Goal: Task Accomplishment & Management: Manage account settings

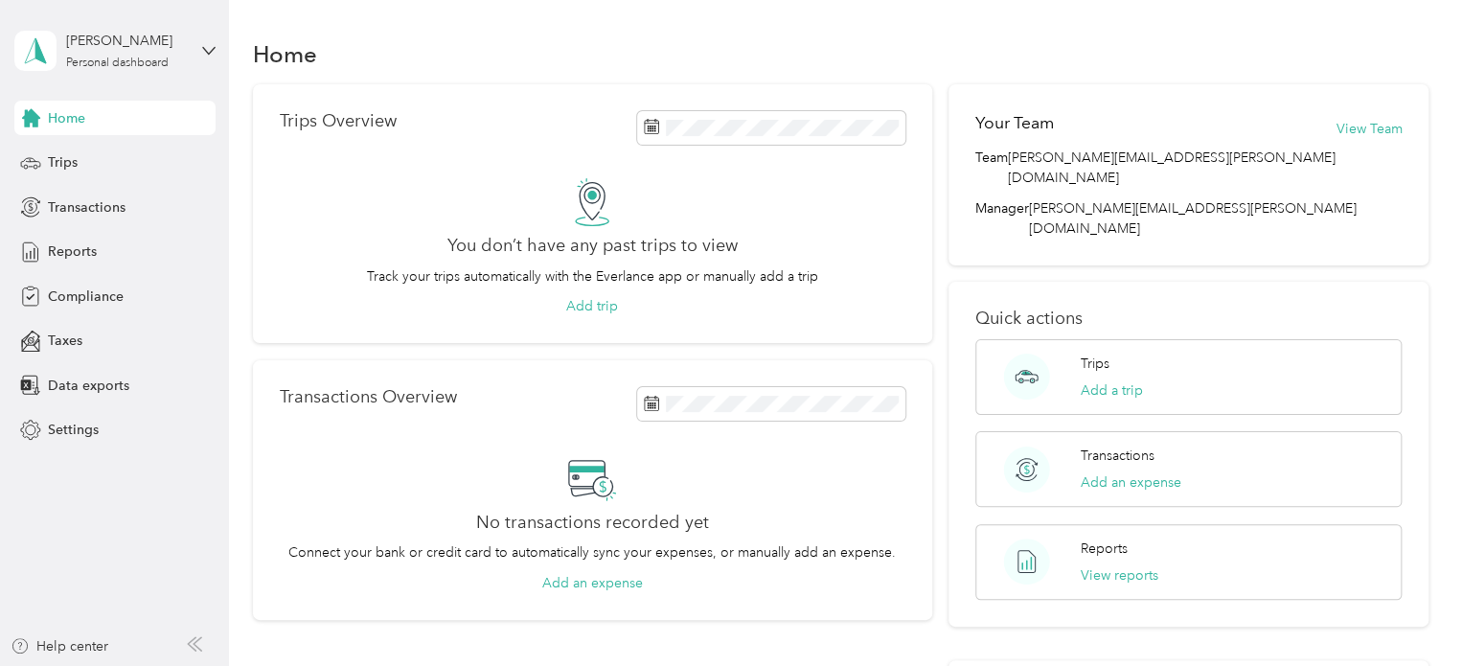
click at [200, 45] on div "[PERSON_NAME] Personal dashboard" at bounding box center [114, 50] width 201 height 67
click at [192, 241] on div "Reports" at bounding box center [114, 252] width 201 height 34
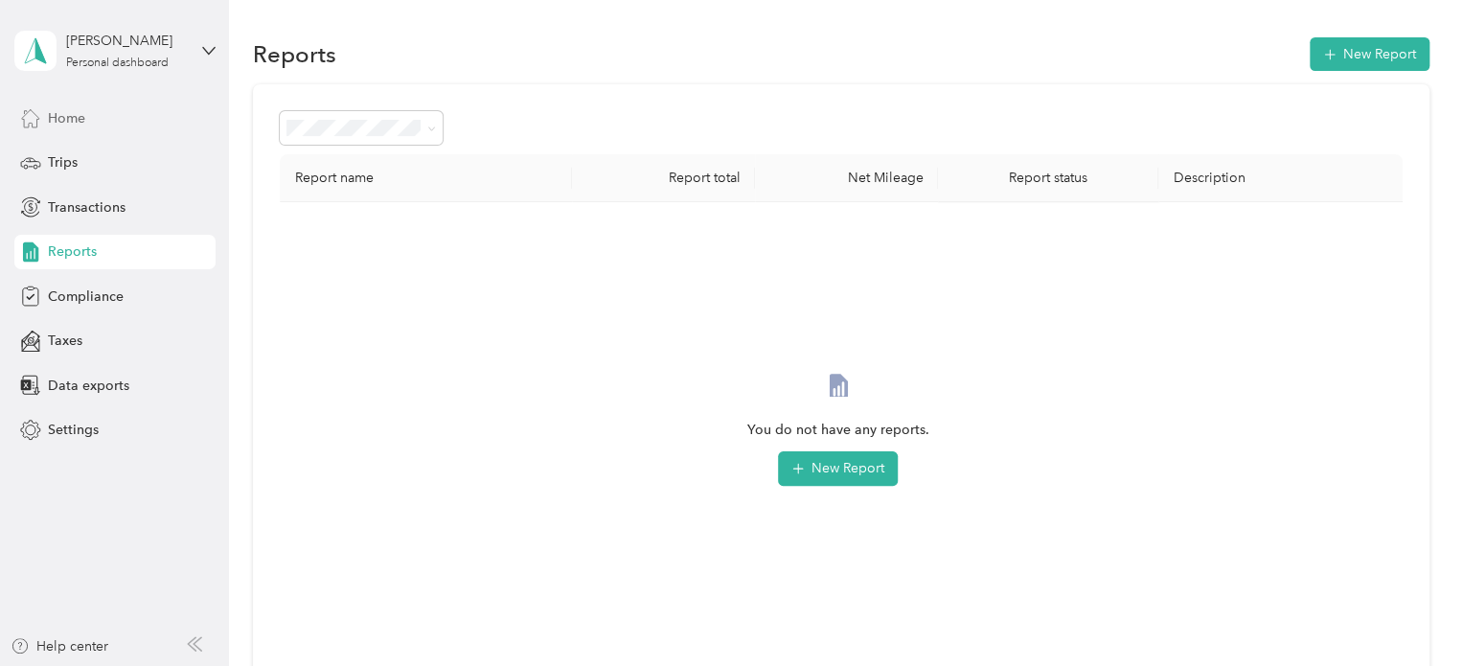
click at [74, 109] on span "Home" at bounding box center [66, 118] width 37 height 20
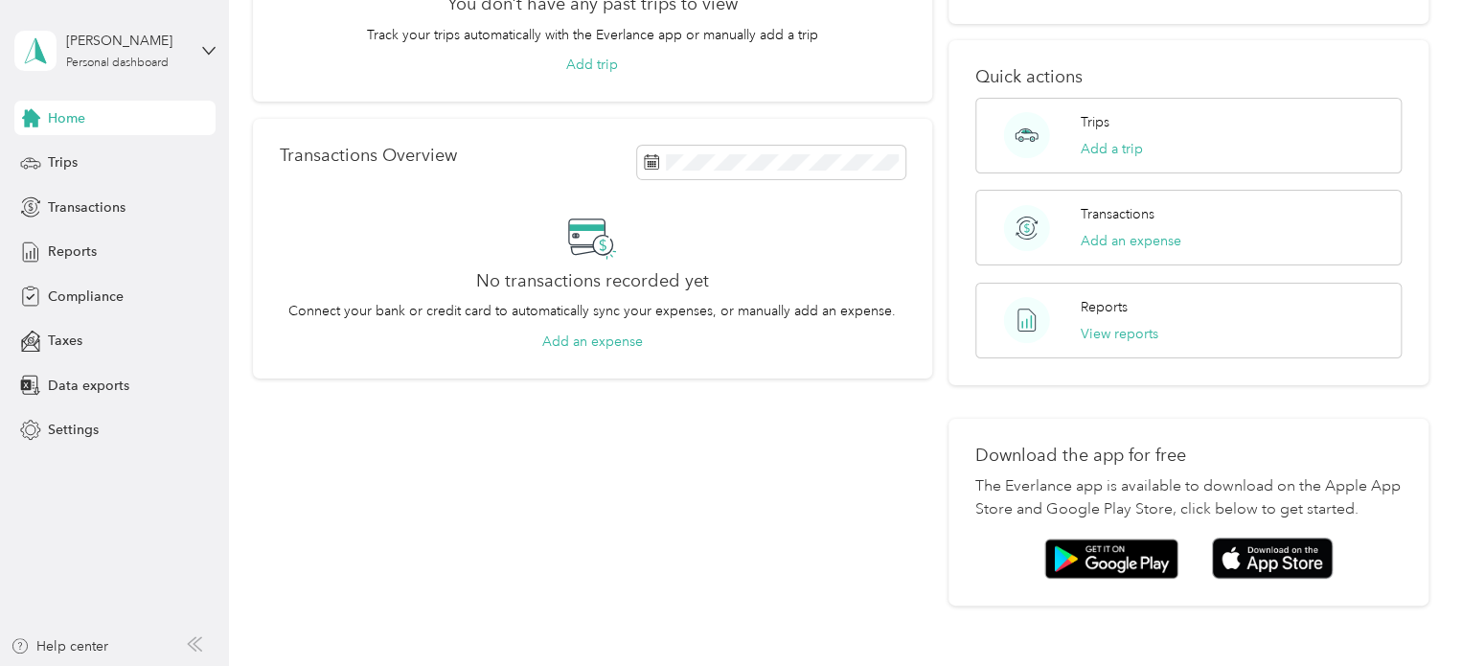
scroll to position [337, 0]
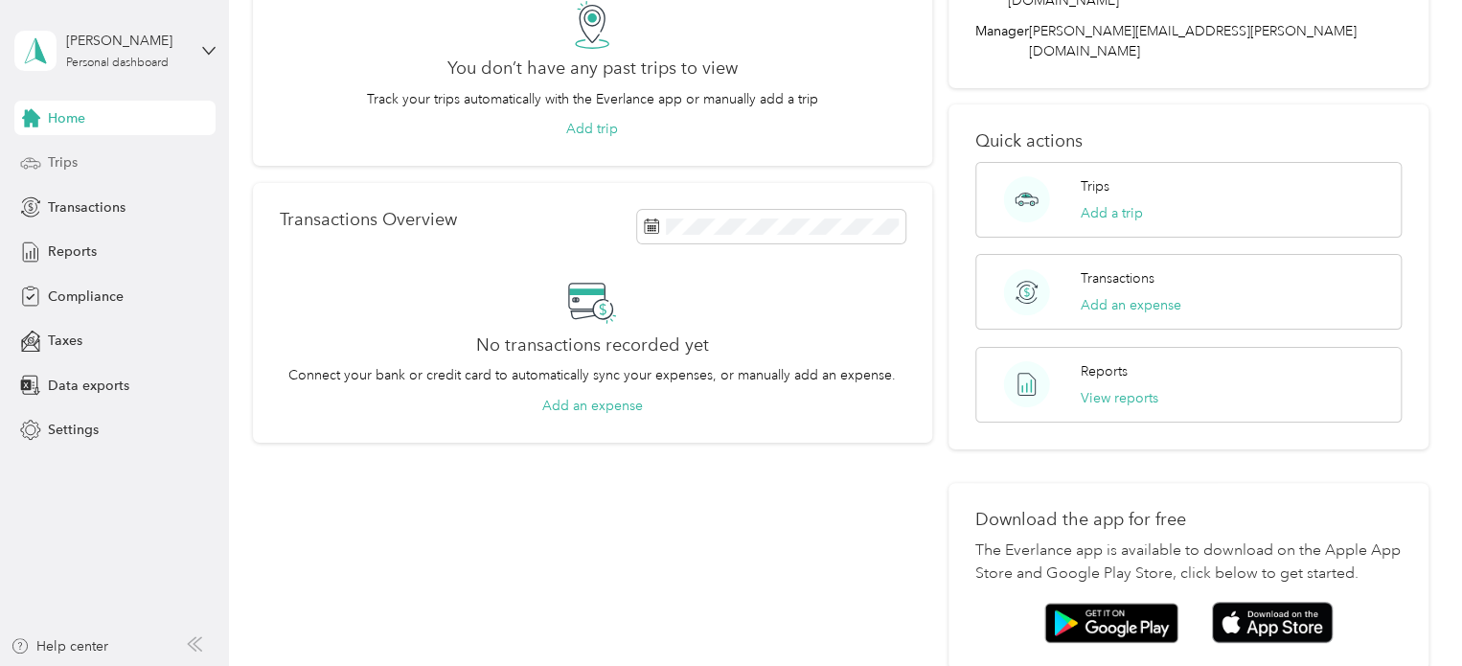
click at [61, 152] on span "Trips" at bounding box center [63, 162] width 30 height 20
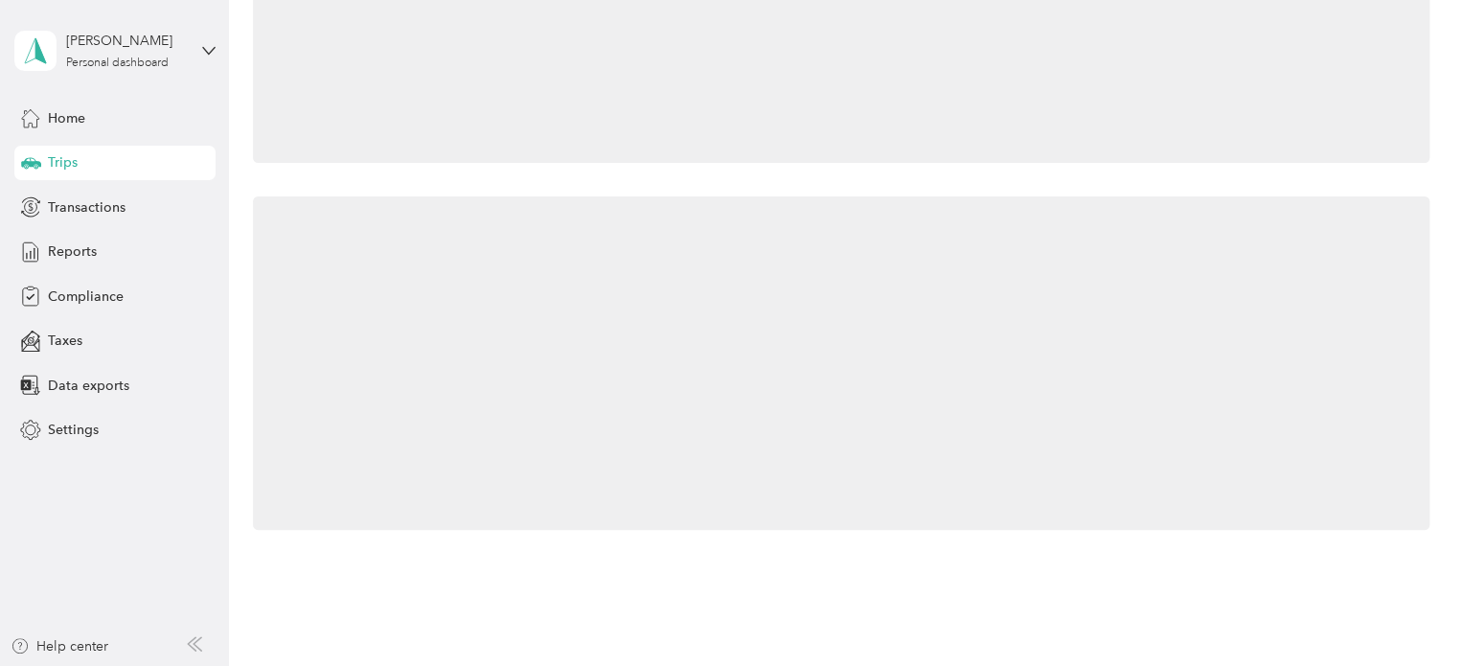
scroll to position [177, 0]
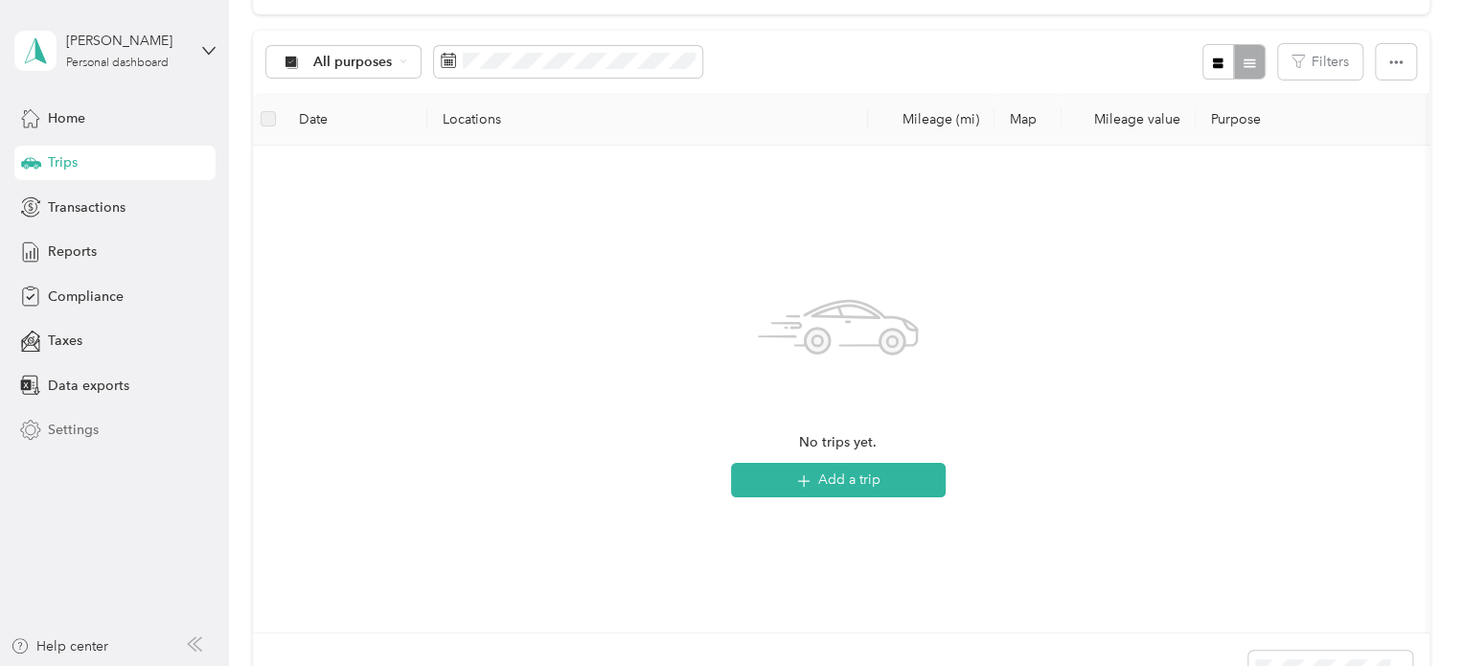
click at [65, 425] on span "Settings" at bounding box center [73, 430] width 51 height 20
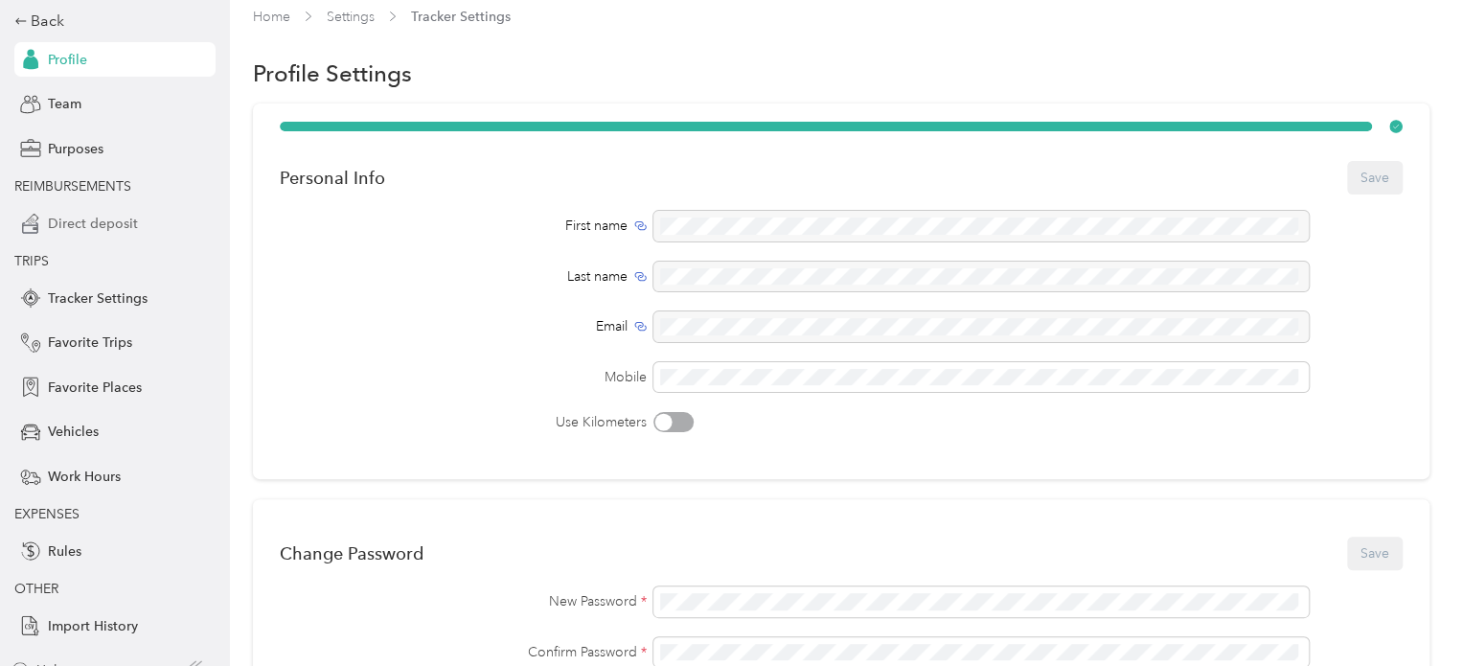
scroll to position [96, 0]
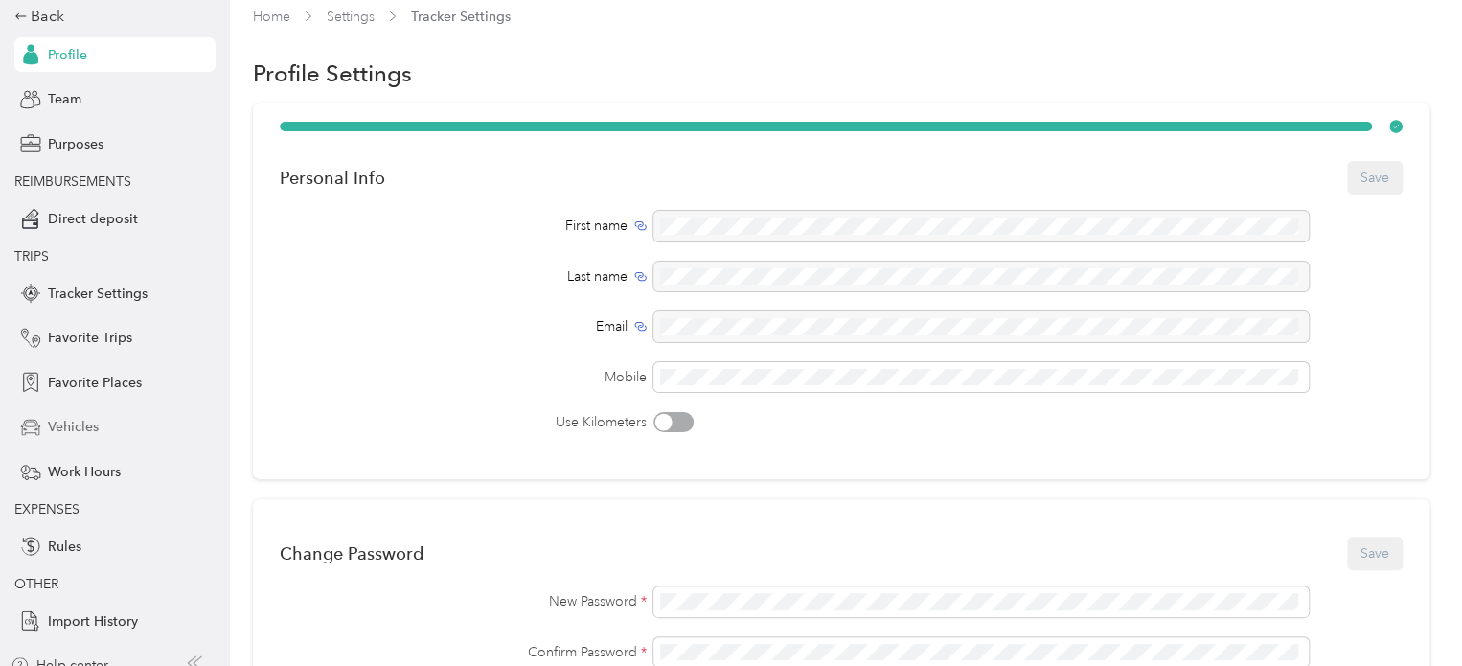
click at [56, 432] on span "Vehicles" at bounding box center [73, 427] width 51 height 20
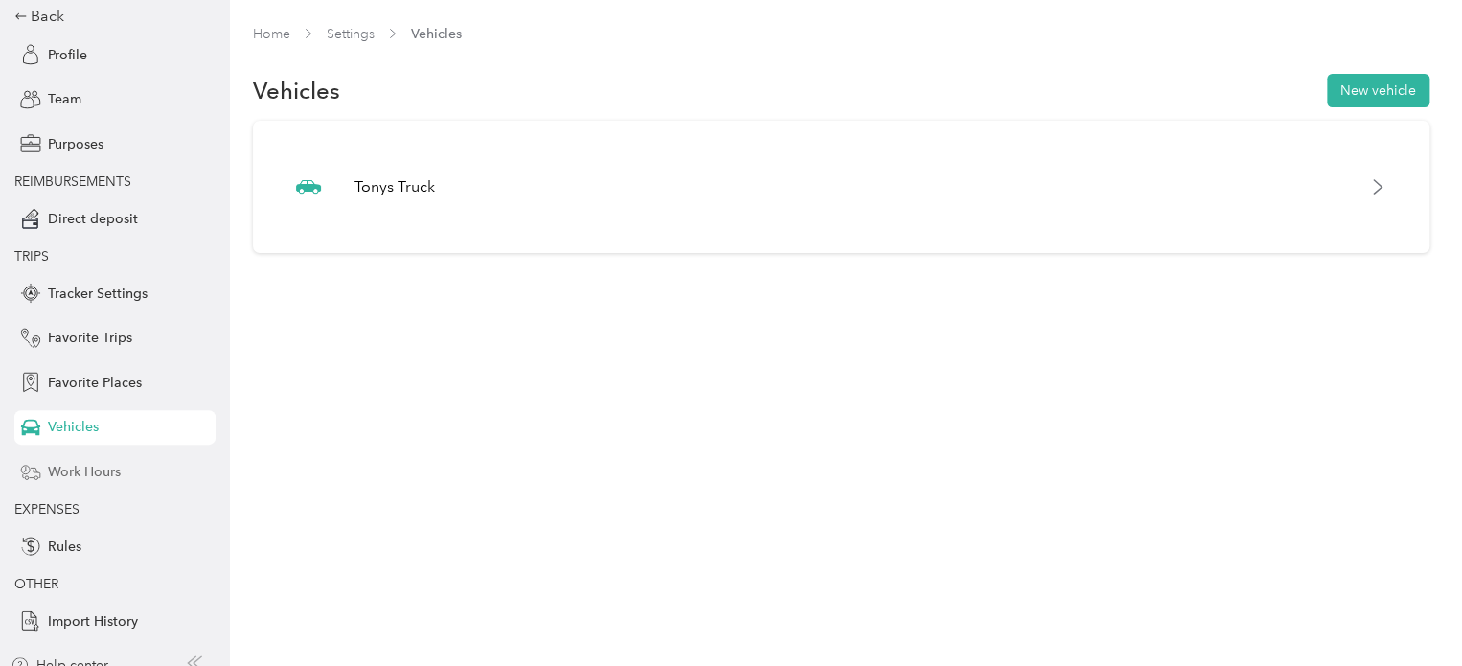
click at [90, 473] on span "Work Hours" at bounding box center [84, 472] width 73 height 20
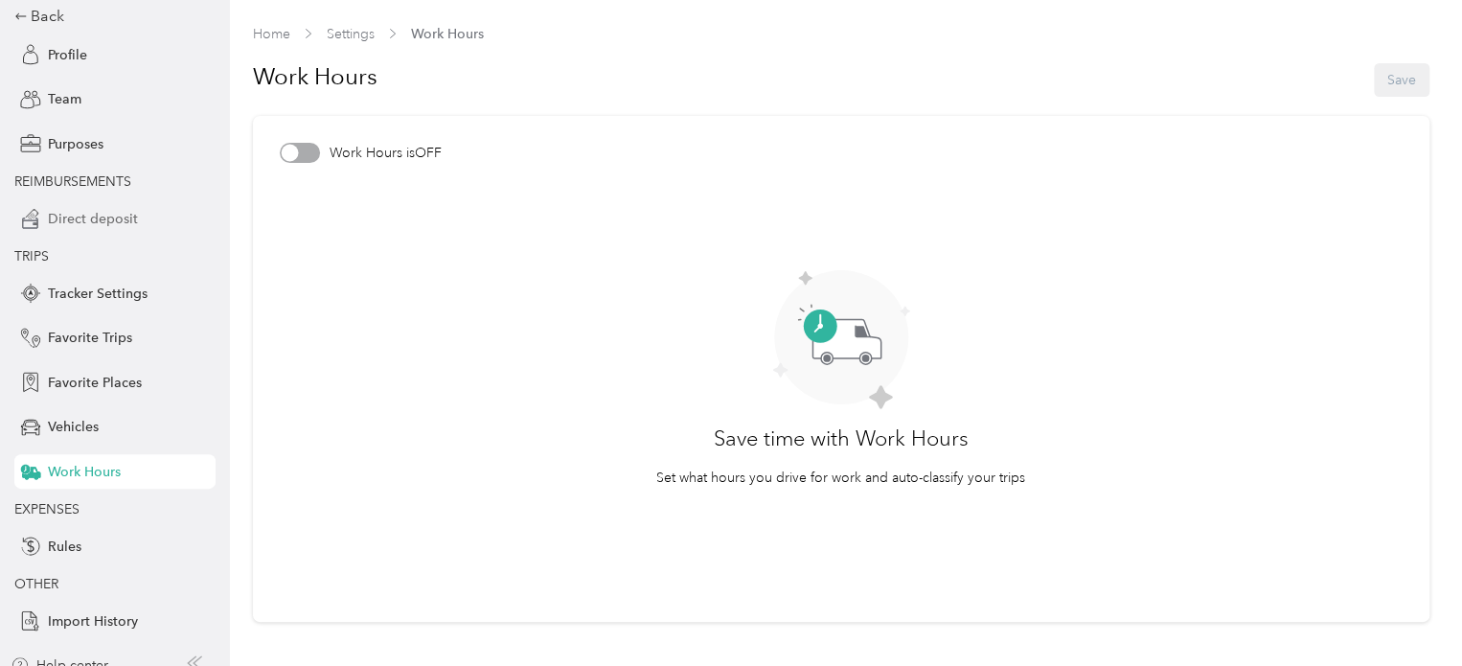
click at [96, 221] on span "Direct deposit" at bounding box center [93, 219] width 90 height 20
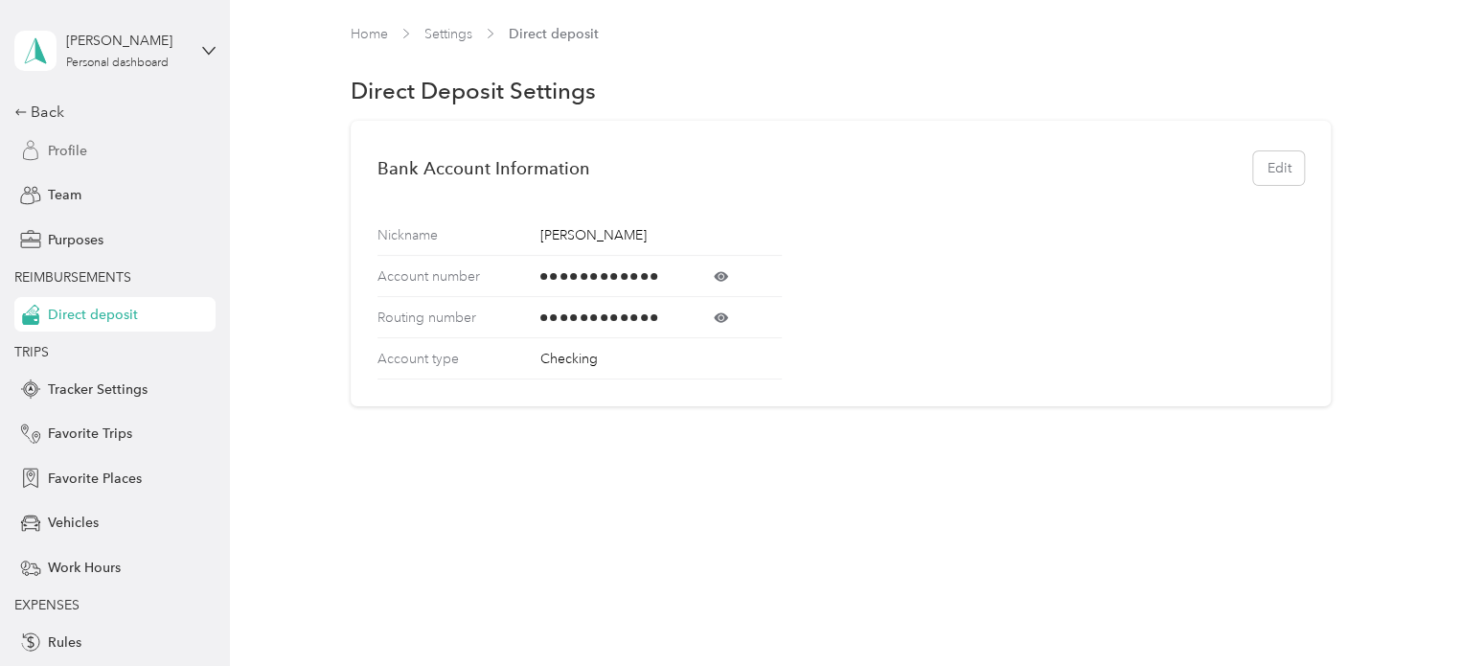
click at [64, 150] on span "Profile" at bounding box center [67, 151] width 39 height 20
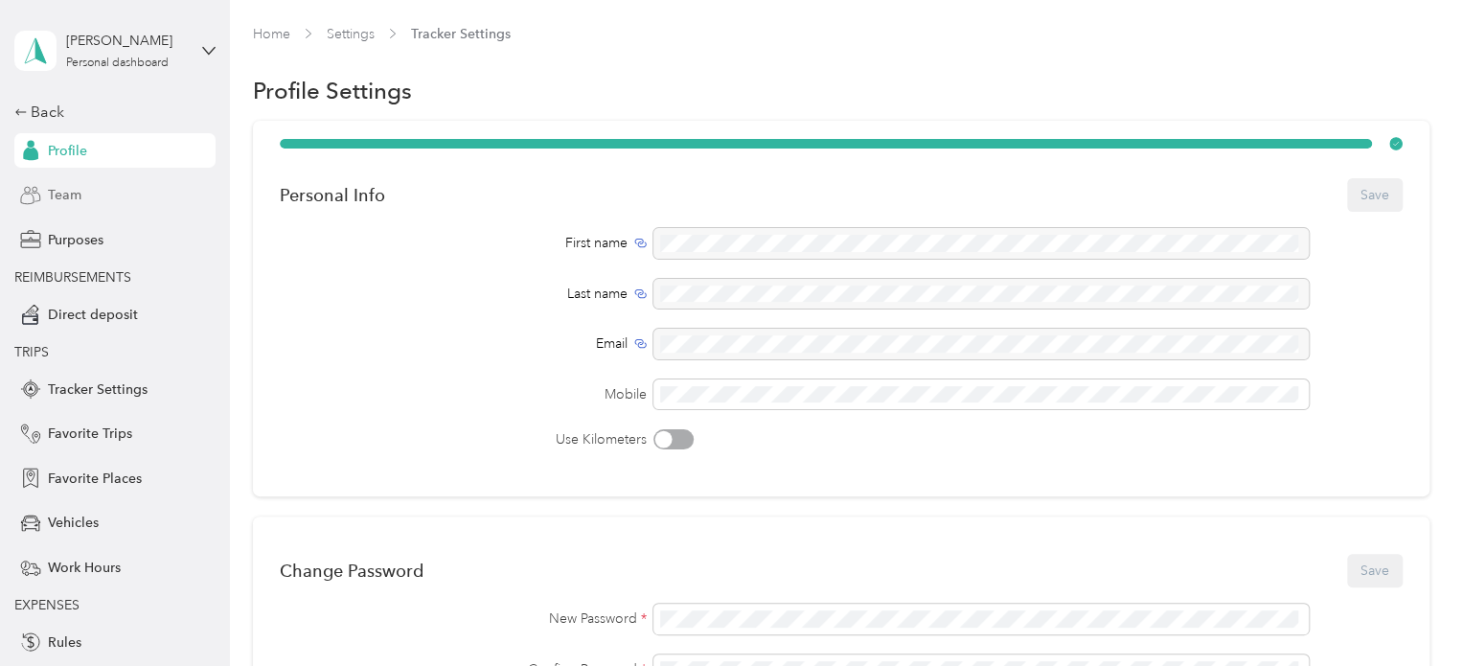
click at [68, 194] on span "Team" at bounding box center [65, 195] width 34 height 20
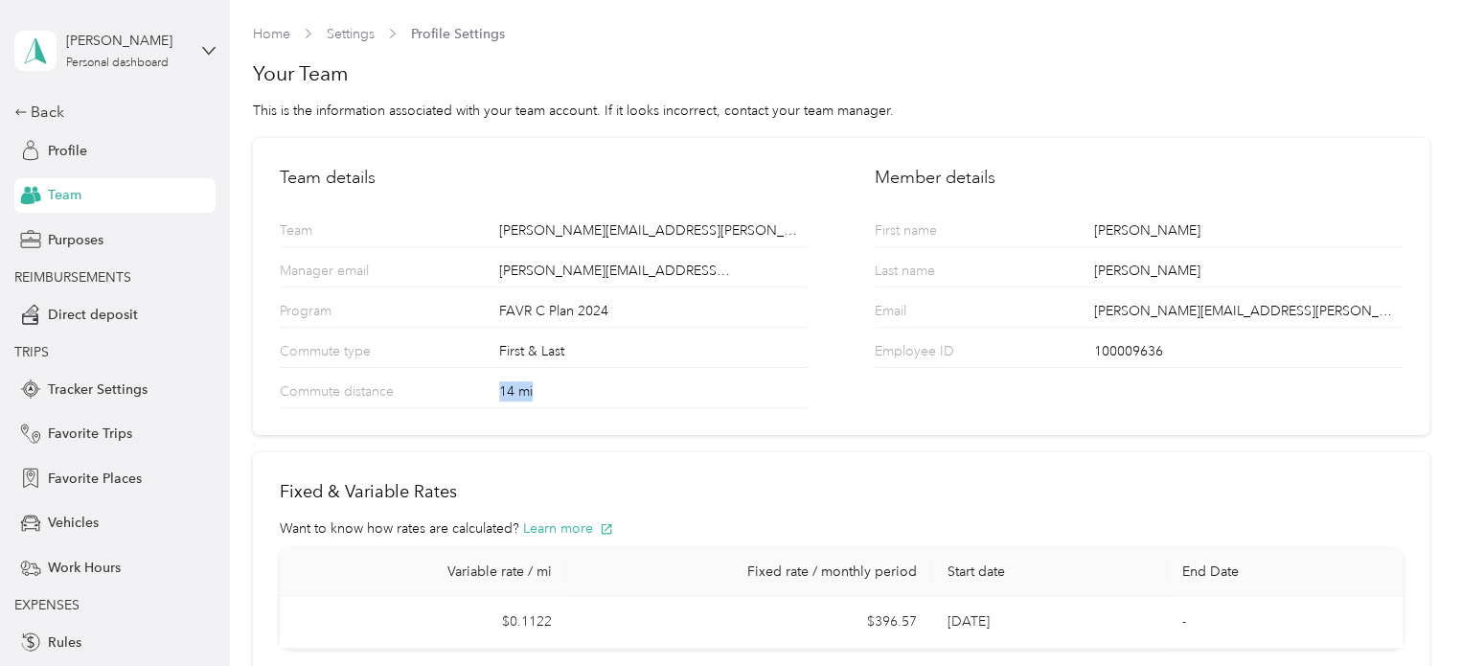
drag, startPoint x: 544, startPoint y: 397, endPoint x: 478, endPoint y: 407, distance: 66.8
click at [461, 416] on div "Team details Team [PERSON_NAME][EMAIL_ADDRESS][PERSON_NAME][DOMAIN_NAME] Manage…" at bounding box center [841, 287] width 1176 height 298
click at [84, 230] on span "Purposes" at bounding box center [76, 240] width 56 height 20
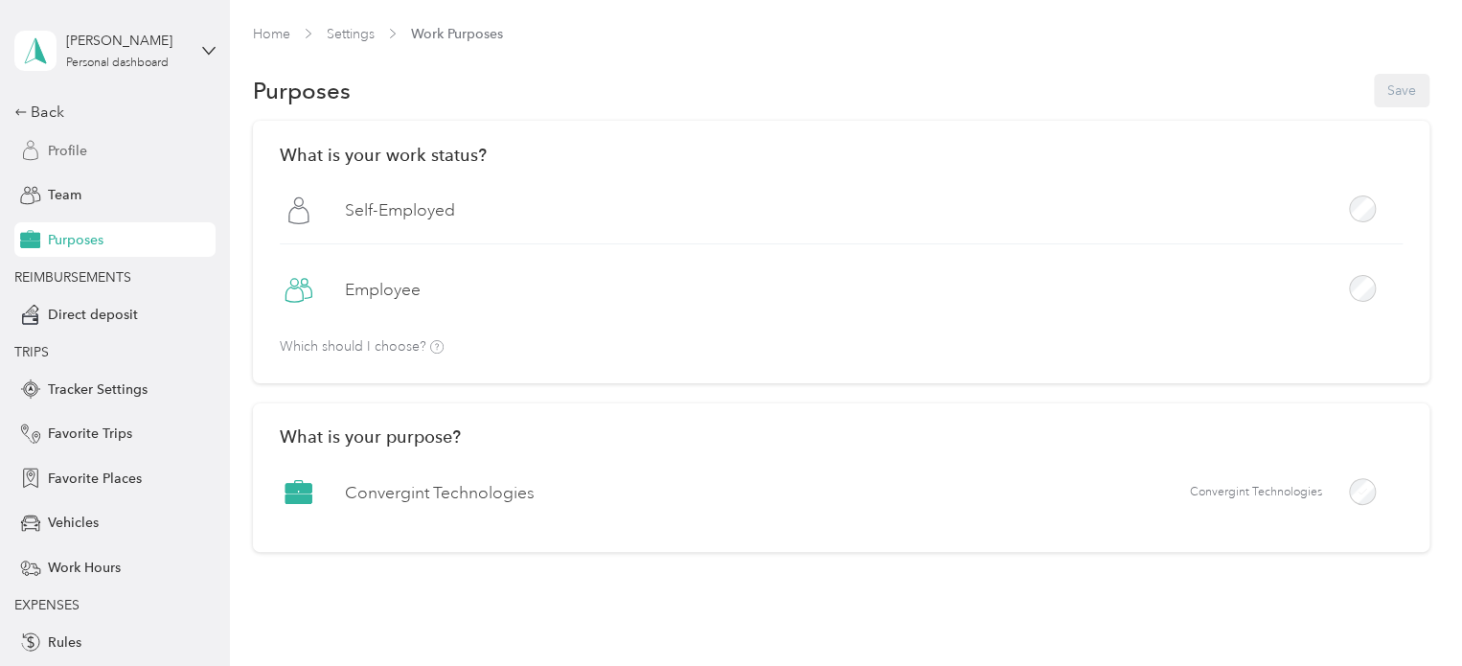
click at [87, 153] on div "Profile" at bounding box center [114, 150] width 201 height 34
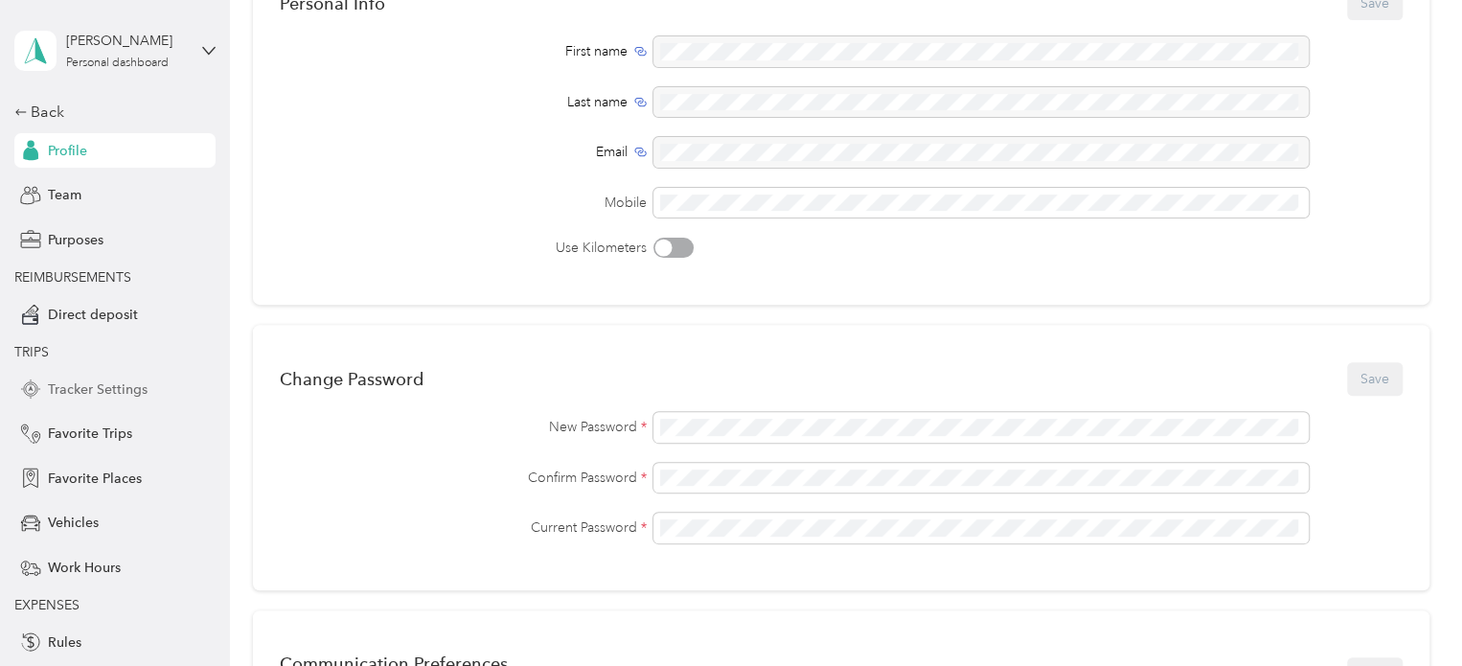
click at [103, 387] on span "Tracker Settings" at bounding box center [98, 389] width 100 height 20
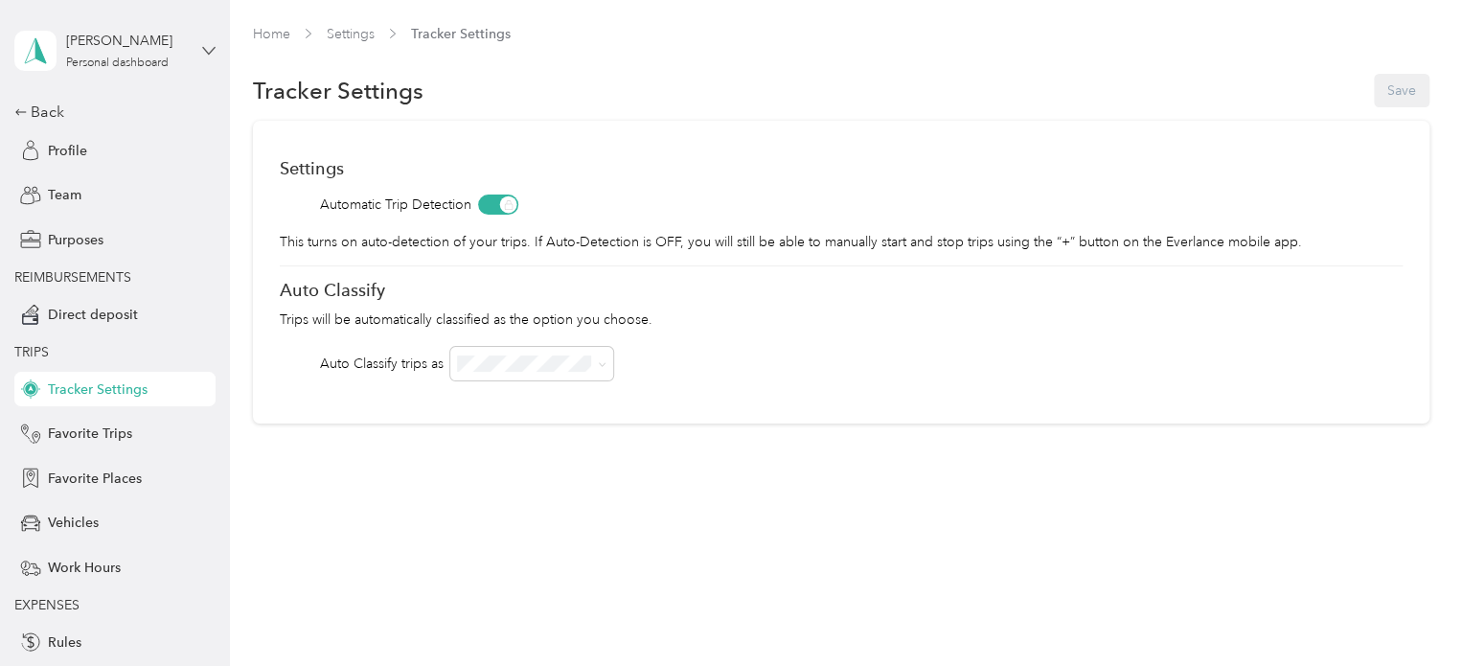
click at [206, 46] on icon at bounding box center [208, 50] width 13 height 13
click at [115, 162] on div "Log out" at bounding box center [316, 158] width 593 height 34
